Goal: Information Seeking & Learning: Check status

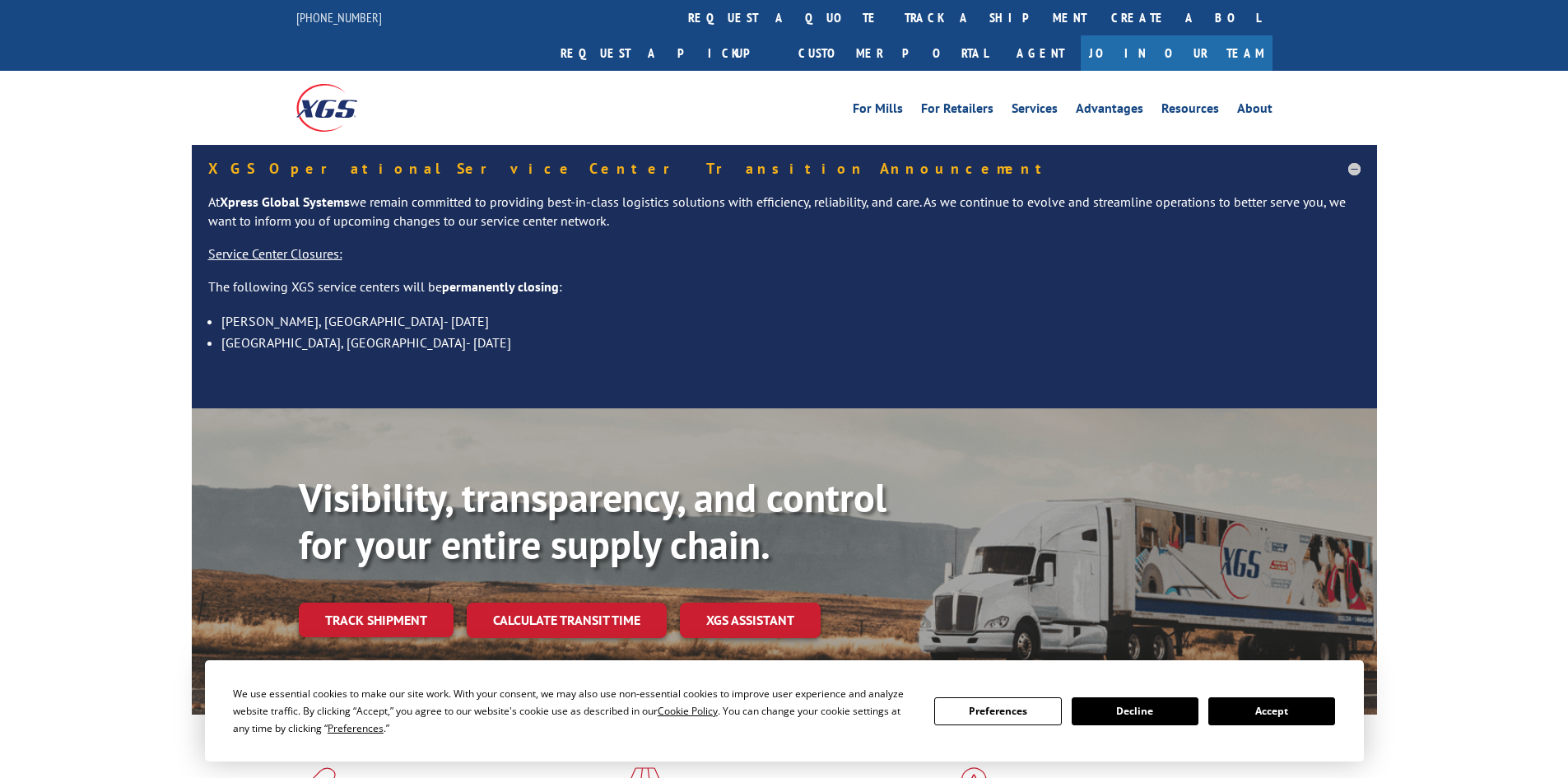
click at [351, 604] on div "Visibility, transparency, and control for your entire supply chain. Track shipm…" at bounding box center [838, 589] width 1078 height 229
click at [392, 603] on link "Track shipment" at bounding box center [376, 620] width 155 height 35
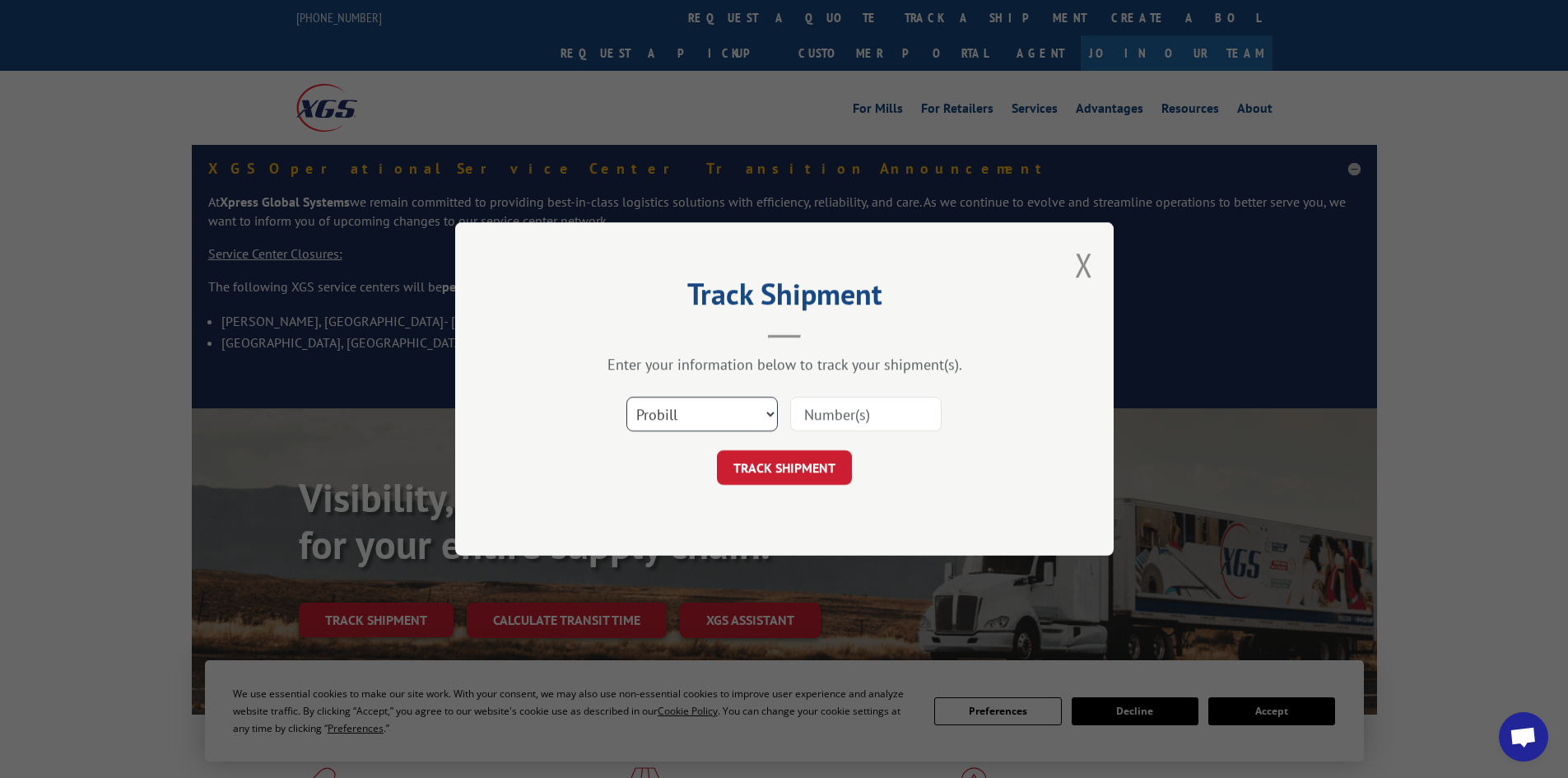
click at [731, 411] on select "Select category... Probill BOL PO" at bounding box center [702, 414] width 151 height 35
select select "bol"
click at [627, 397] on select "Select category... Probill BOL PO" at bounding box center [702, 414] width 151 height 35
paste input "5089225"
type input "5089225"
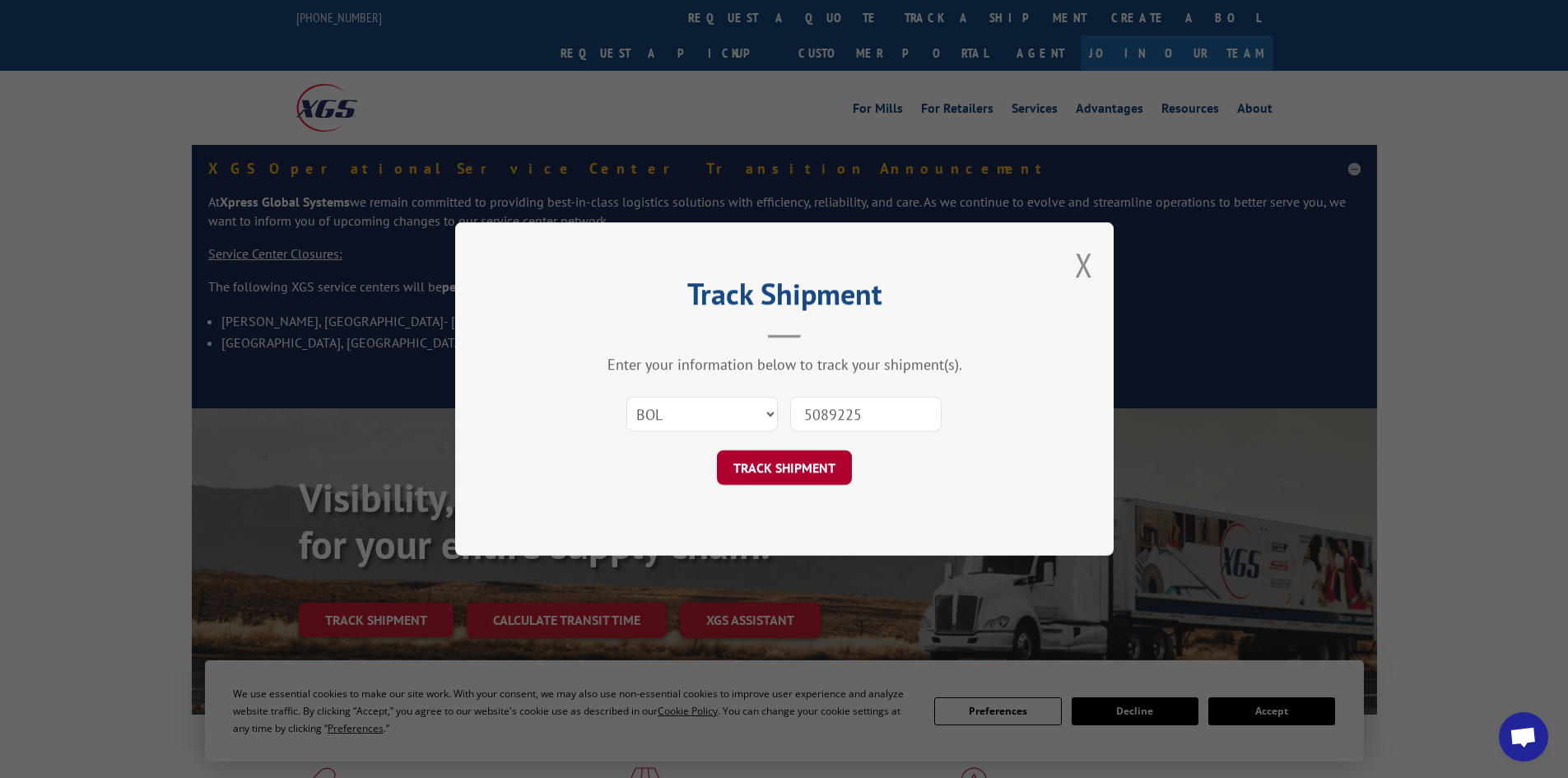
click at [769, 468] on button "TRACK SHIPMENT" at bounding box center [784, 467] width 135 height 35
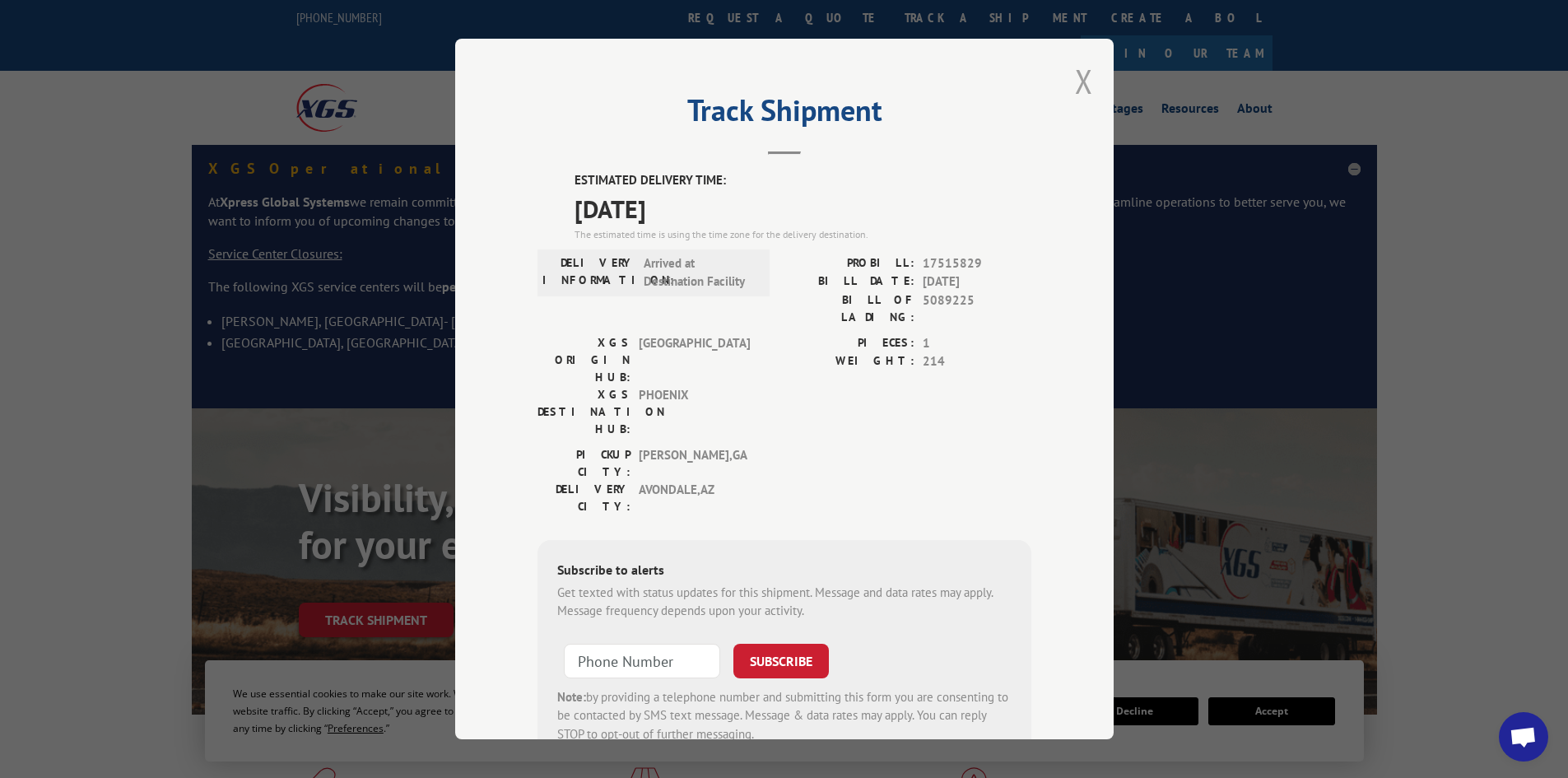
click at [1078, 80] on button "Close modal" at bounding box center [1084, 81] width 18 height 44
